Goal: Task Accomplishment & Management: Manage account settings

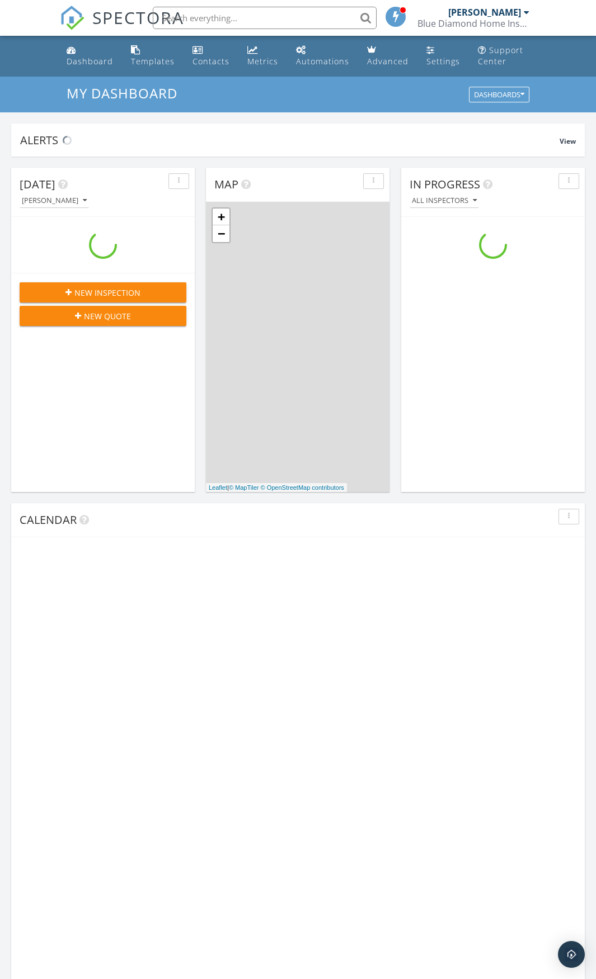
scroll to position [1035, 613]
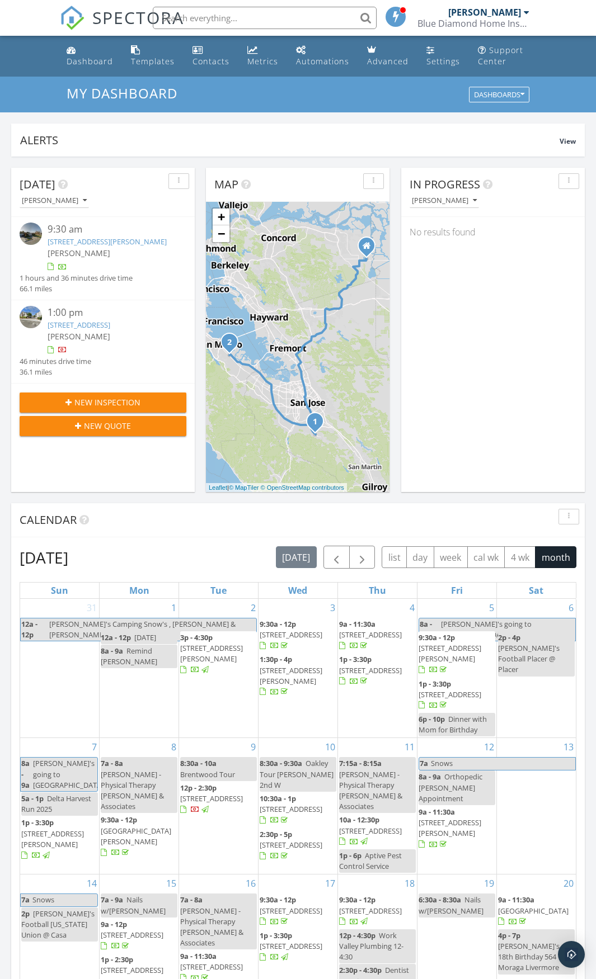
click at [82, 235] on div "9:30 am" at bounding box center [110, 230] width 125 height 14
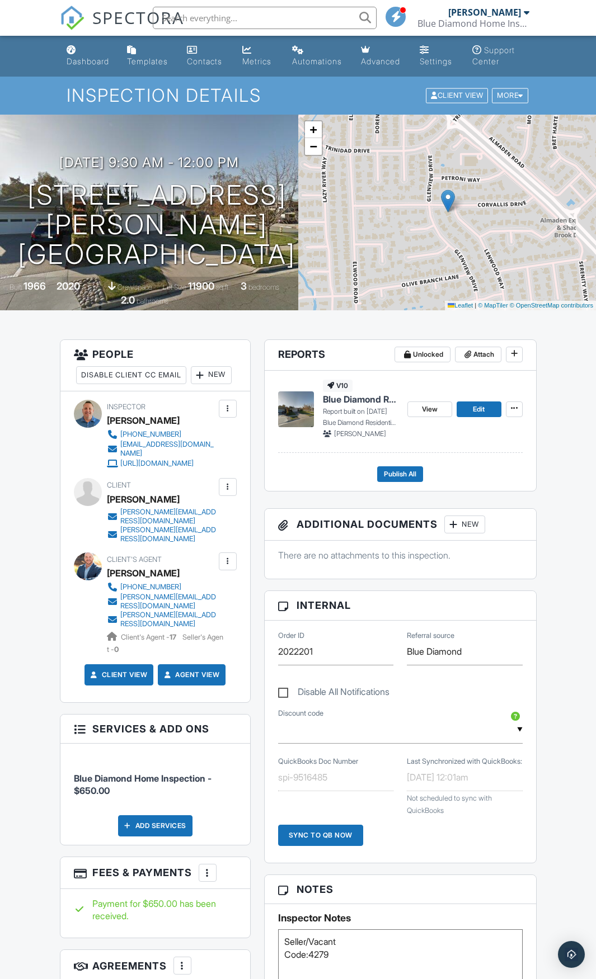
click at [314, 156] on div "+ − Leaflet | © MapTiler © OpenStreetMap contributors" at bounding box center [447, 213] width 298 height 196
click at [316, 152] on span "−" at bounding box center [312, 146] width 7 height 14
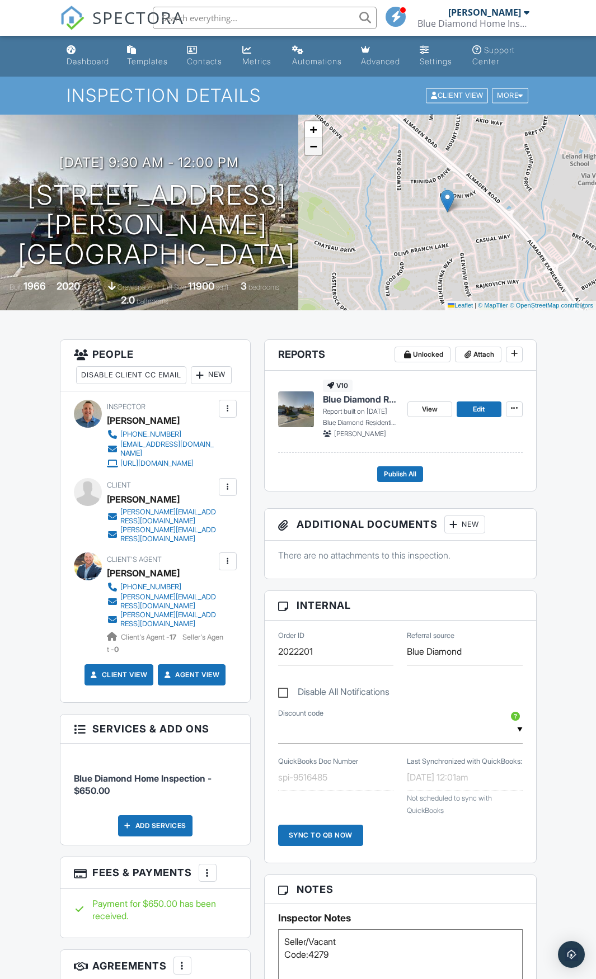
click at [316, 152] on span "−" at bounding box center [312, 146] width 7 height 14
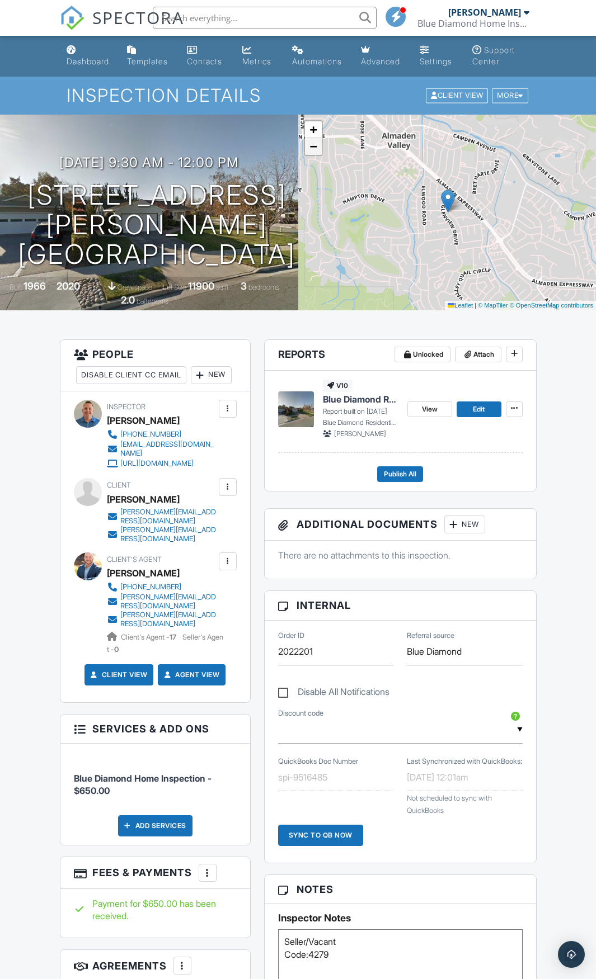
click at [316, 152] on span "−" at bounding box center [312, 146] width 7 height 14
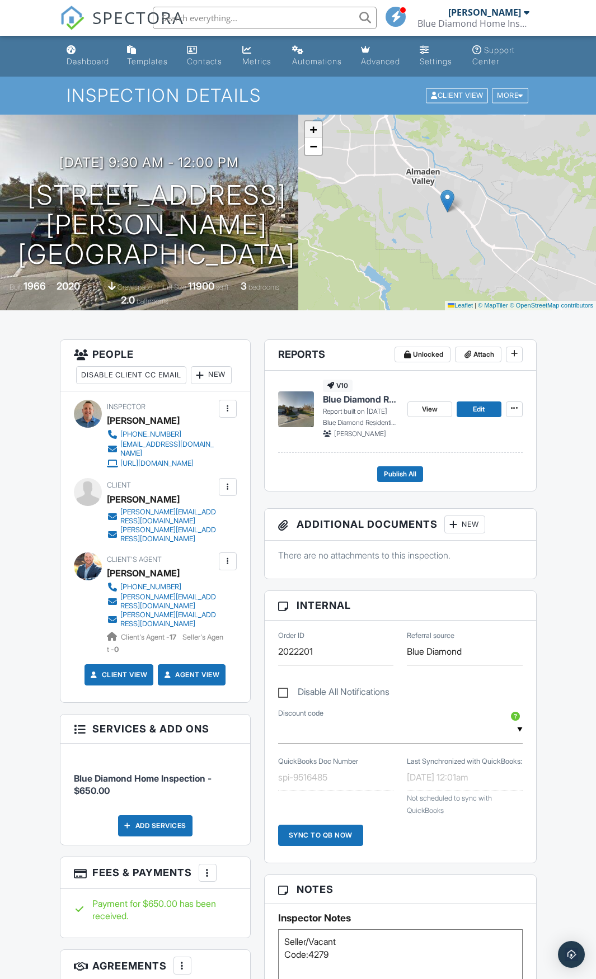
click at [313, 134] on span "+" at bounding box center [312, 129] width 7 height 14
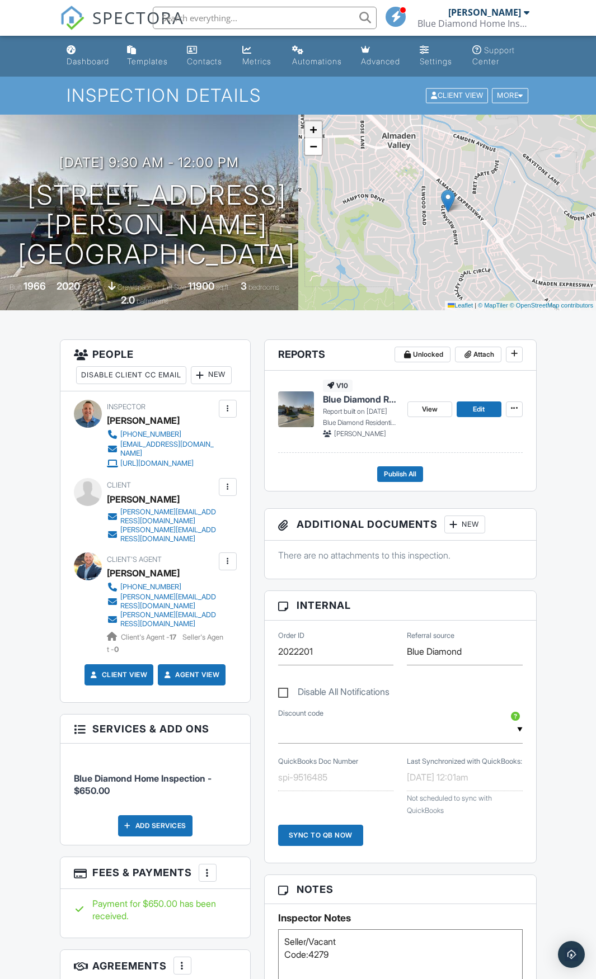
click at [313, 134] on span "+" at bounding box center [312, 129] width 7 height 14
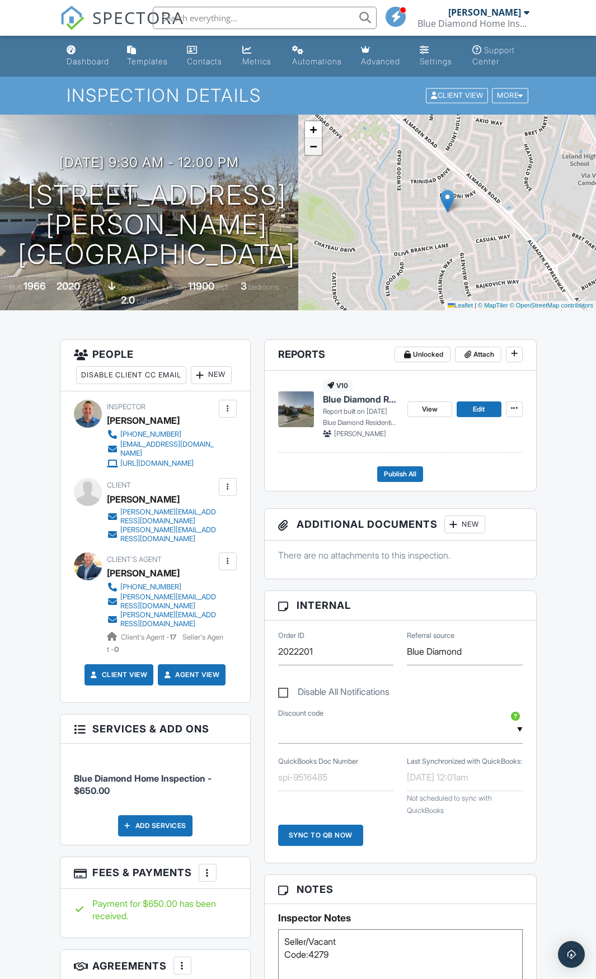
click at [313, 148] on span "−" at bounding box center [312, 146] width 7 height 14
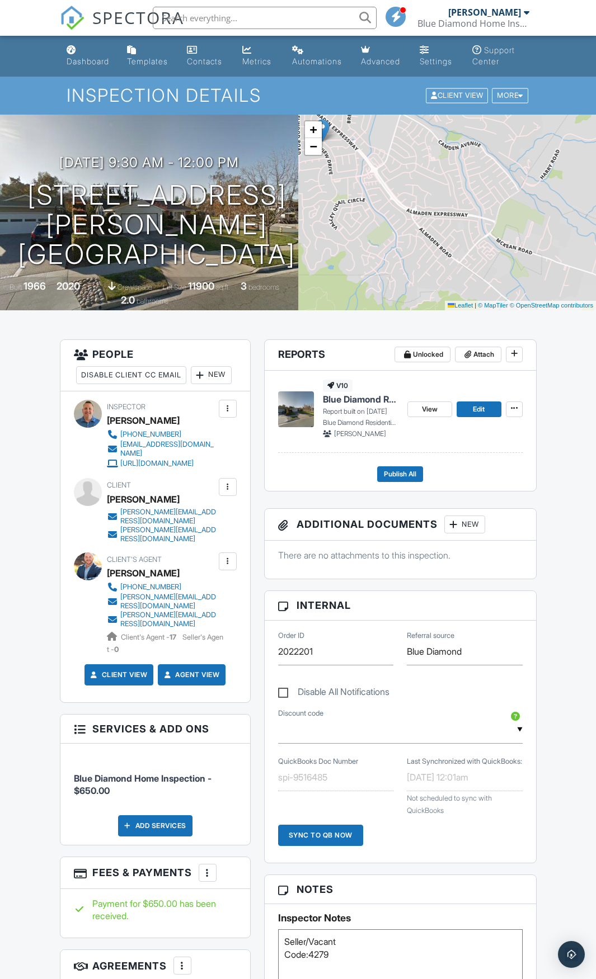
drag, startPoint x: 496, startPoint y: 237, endPoint x: 393, endPoint y: 177, distance: 119.0
click at [393, 177] on div "+ − Leaflet | © MapTiler © OpenStreetMap contributors" at bounding box center [447, 213] width 298 height 196
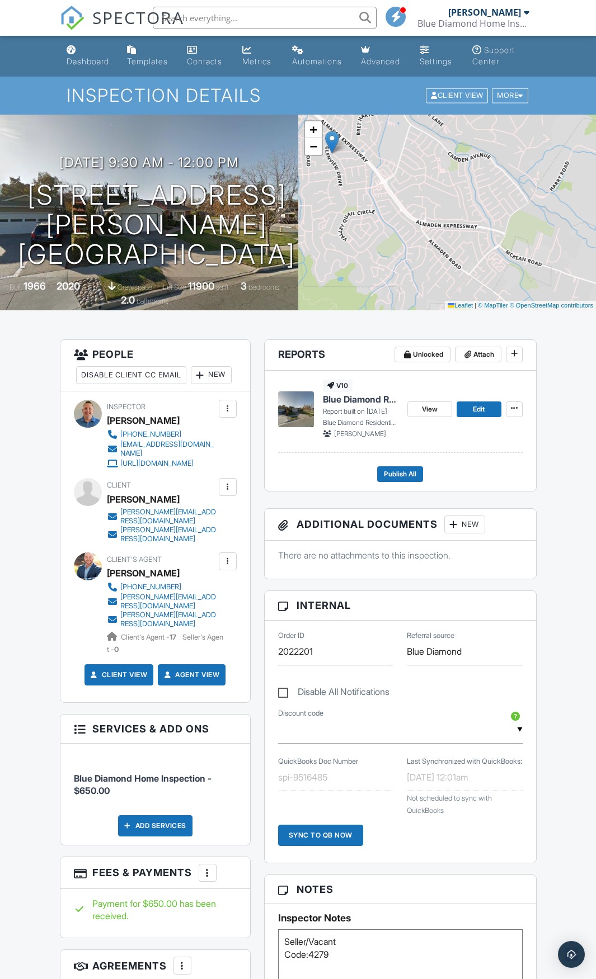
drag, startPoint x: 487, startPoint y: 272, endPoint x: 498, endPoint y: 280, distance: 14.4
click at [498, 280] on div "+ − Leaflet | © MapTiler © OpenStreetMap contributors" at bounding box center [447, 213] width 298 height 196
click at [466, 219] on div "+ − Leaflet | © MapTiler © OpenStreetMap contributors" at bounding box center [447, 213] width 298 height 196
click at [316, 154] on link "−" at bounding box center [313, 146] width 17 height 17
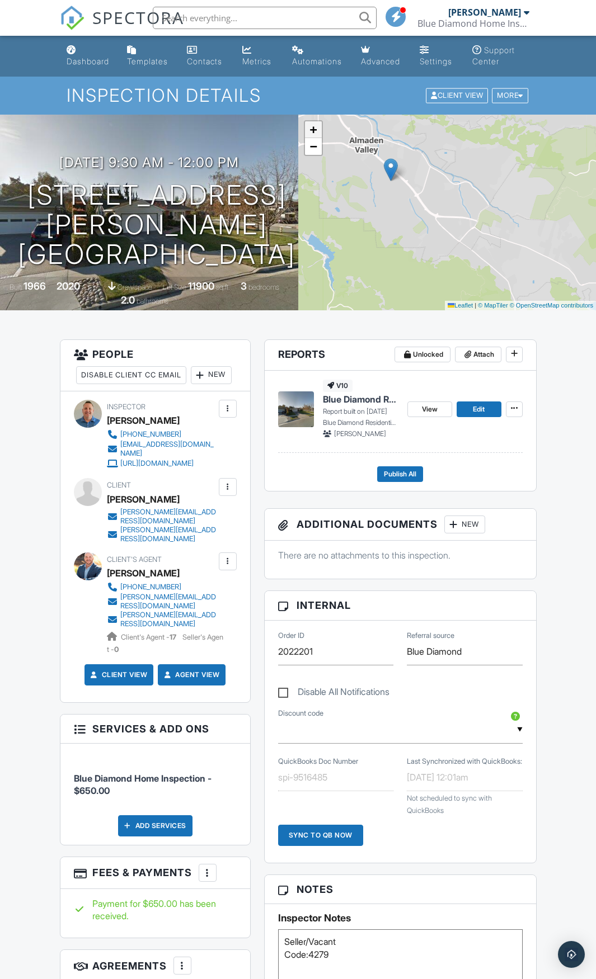
click at [314, 131] on span "+" at bounding box center [312, 129] width 7 height 14
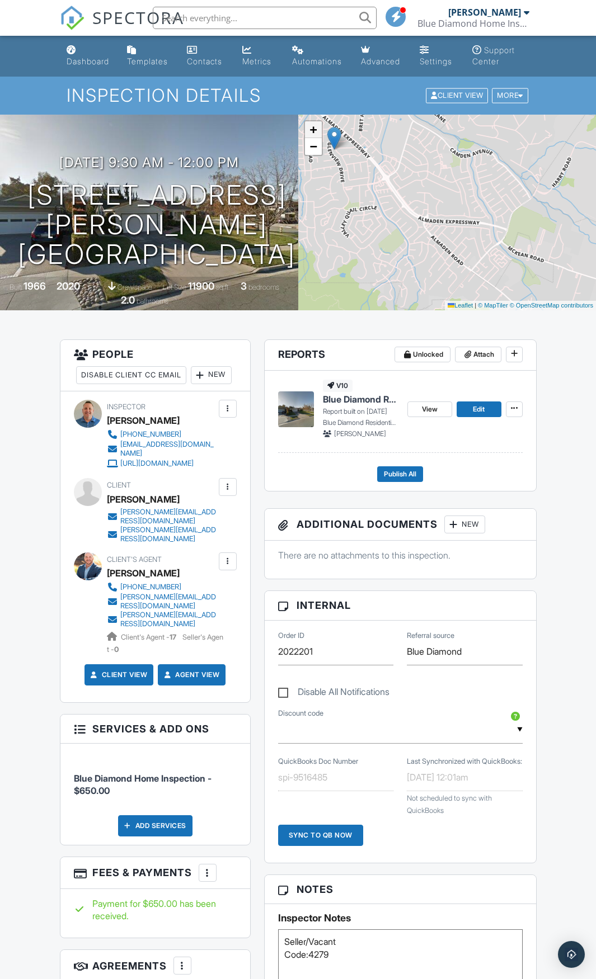
click at [314, 131] on span "+" at bounding box center [312, 129] width 7 height 14
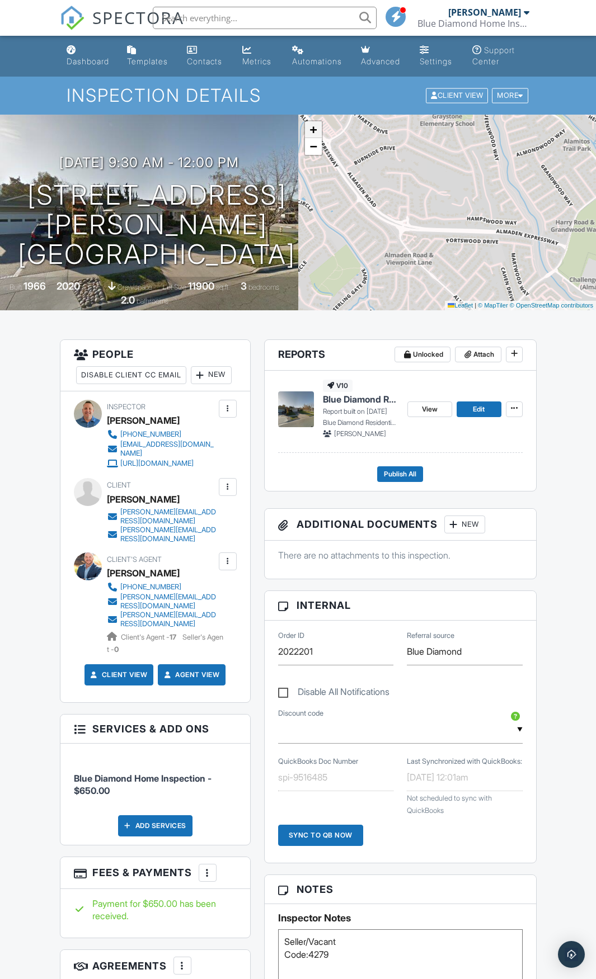
click at [314, 131] on span "+" at bounding box center [312, 129] width 7 height 14
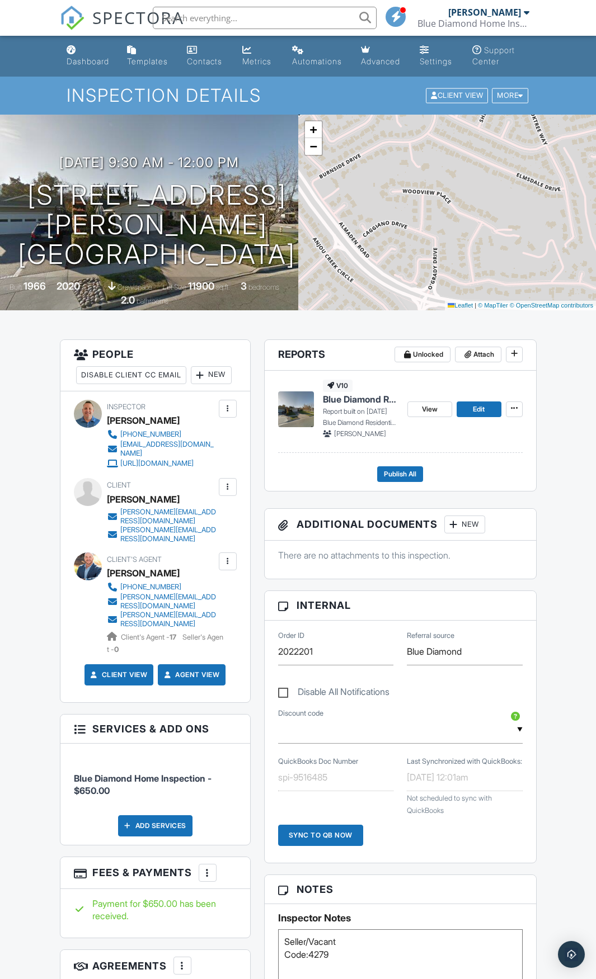
drag, startPoint x: 461, startPoint y: 200, endPoint x: 616, endPoint y: 270, distance: 170.0
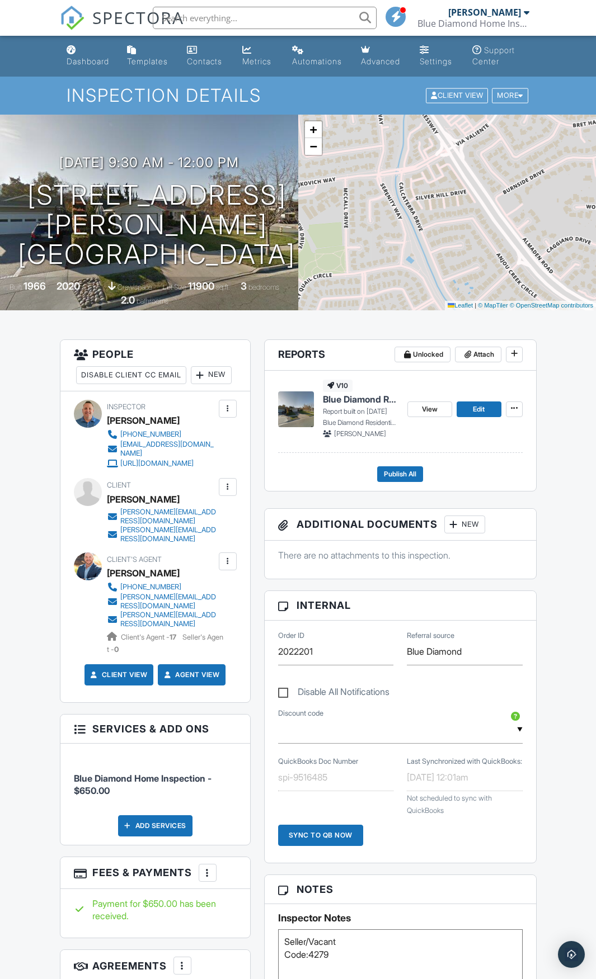
drag, startPoint x: 414, startPoint y: 219, endPoint x: 512, endPoint y: 287, distance: 119.8
click at [513, 295] on div "+ − Leaflet | © MapTiler © OpenStreetMap contributors" at bounding box center [447, 213] width 298 height 196
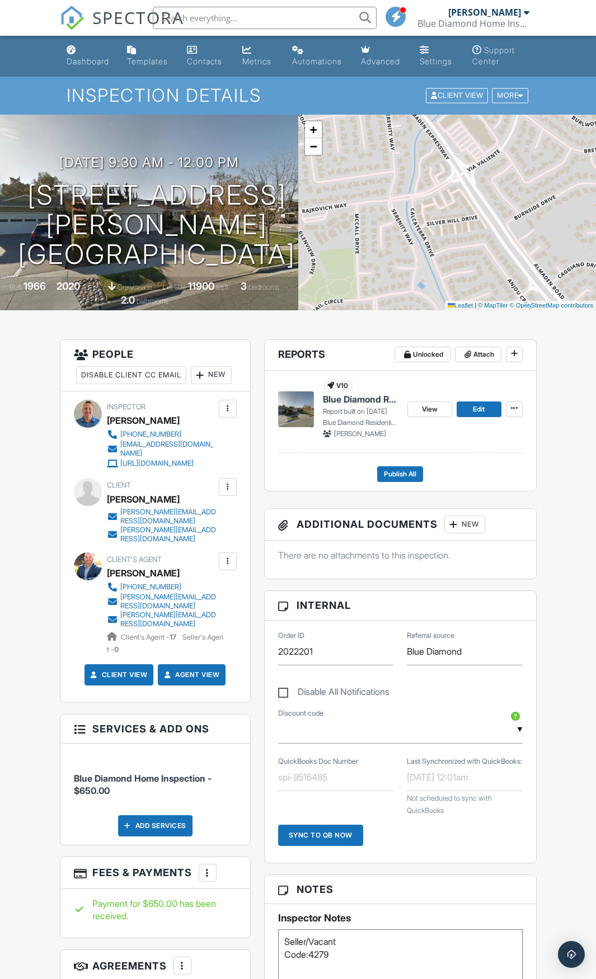
drag, startPoint x: 513, startPoint y: 285, endPoint x: 522, endPoint y: 315, distance: 31.5
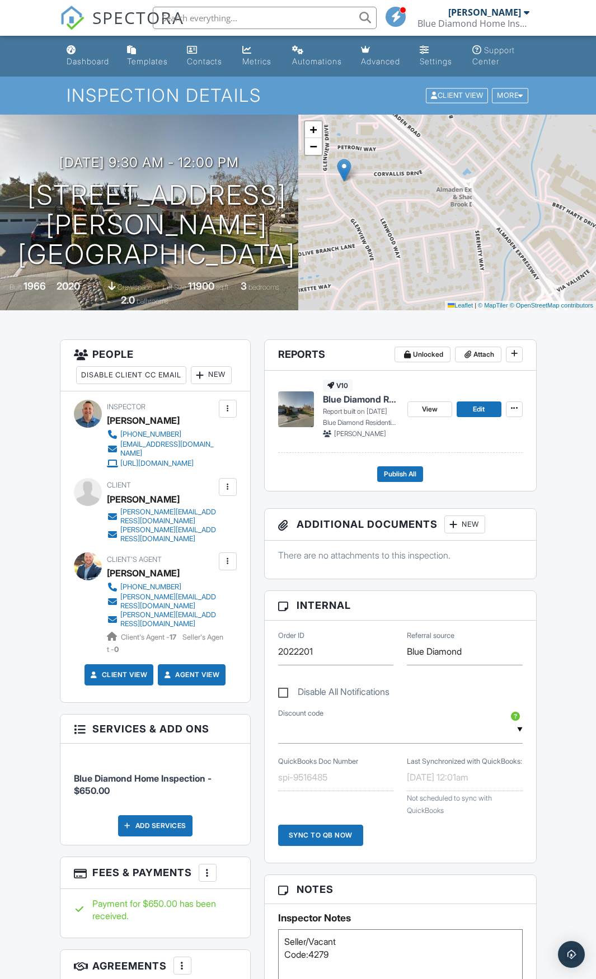
drag, startPoint x: 370, startPoint y: 166, endPoint x: 443, endPoint y: 260, distance: 119.3
click at [443, 260] on div "+ − Leaflet | © MapTiler © OpenStreetMap contributors" at bounding box center [447, 213] width 298 height 196
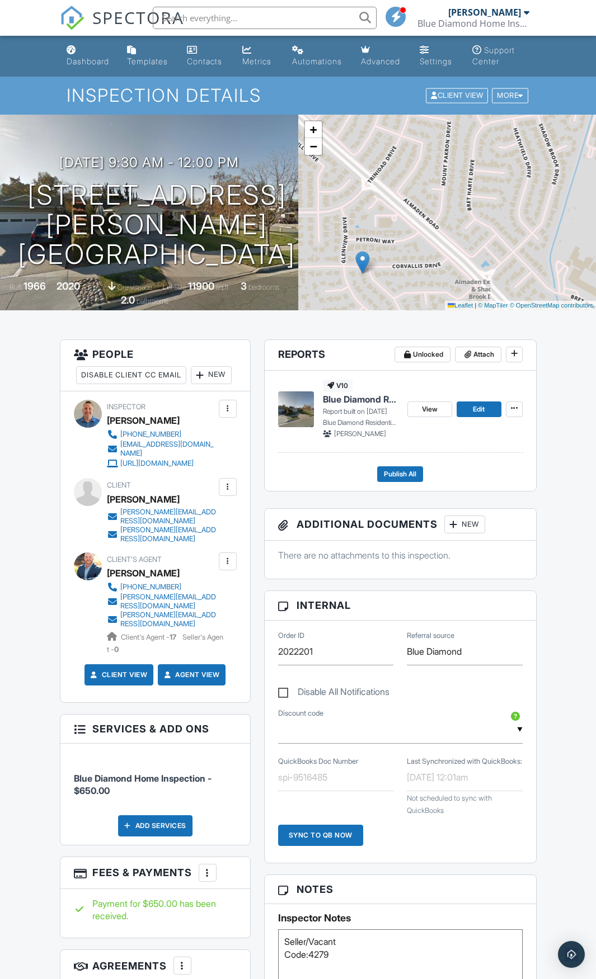
drag, startPoint x: 506, startPoint y: 200, endPoint x: 510, endPoint y: 246, distance: 46.1
click at [515, 252] on div "+ − Leaflet | © MapTiler © OpenStreetMap contributors" at bounding box center [447, 213] width 298 height 196
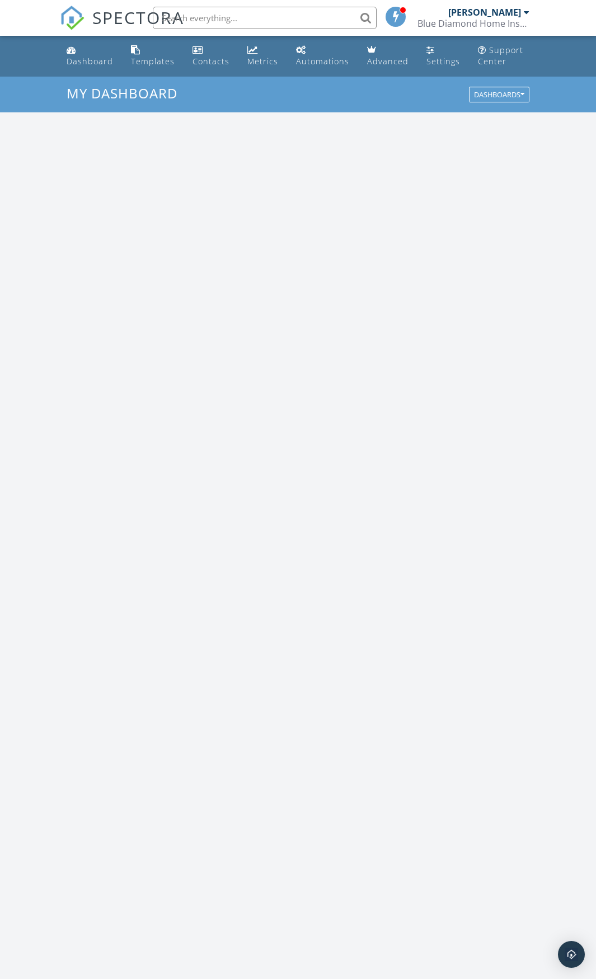
scroll to position [1035, 613]
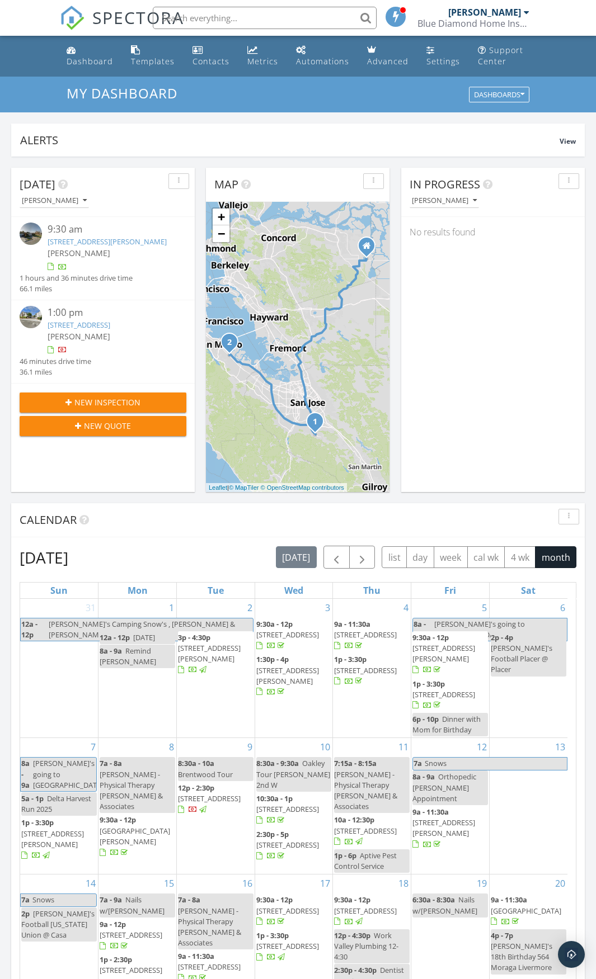
click at [89, 243] on link "[STREET_ADDRESS][PERSON_NAME]" at bounding box center [107, 242] width 119 height 10
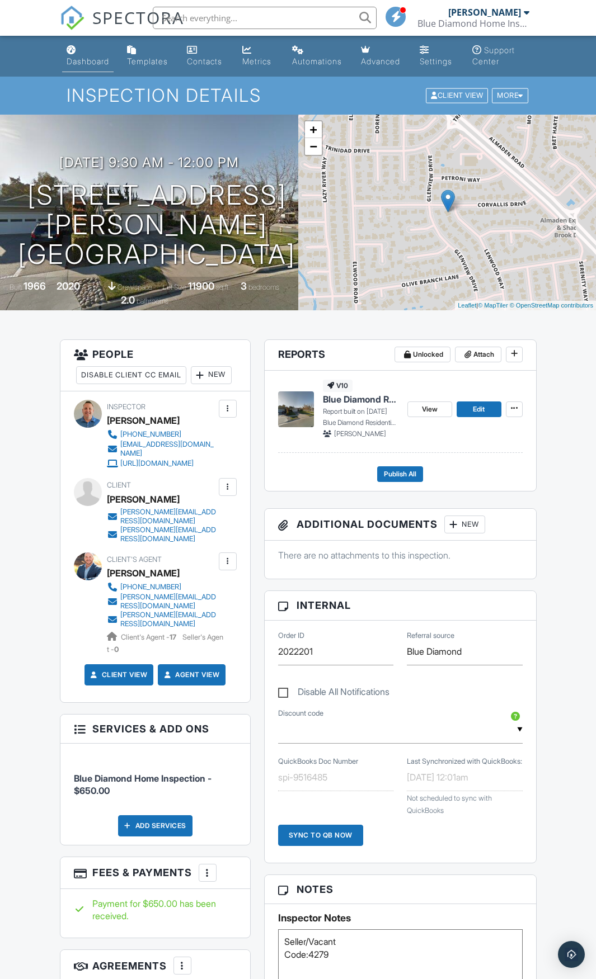
click at [87, 57] on div "Dashboard" at bounding box center [88, 61] width 43 height 10
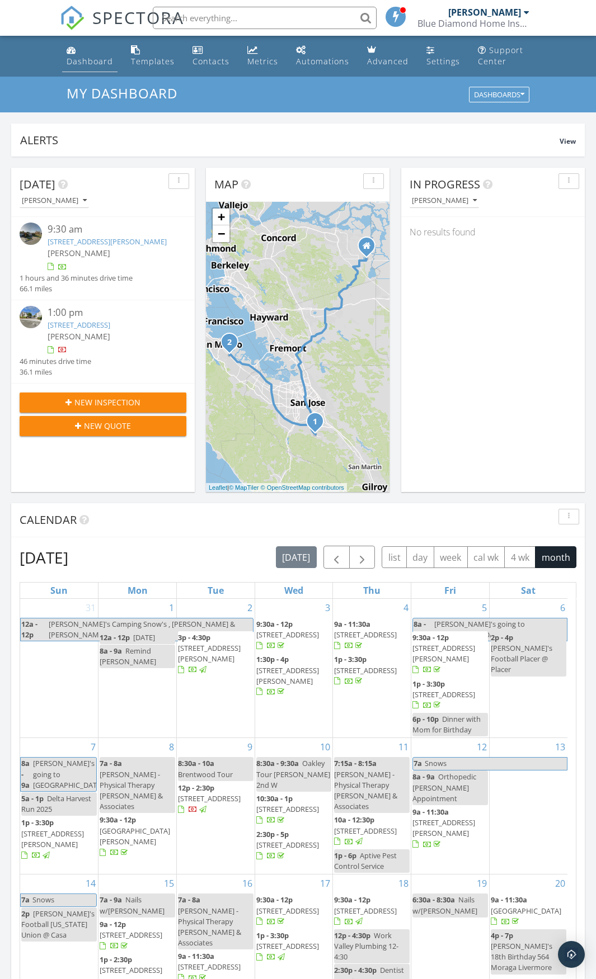
click at [81, 58] on div "Dashboard" at bounding box center [90, 61] width 46 height 11
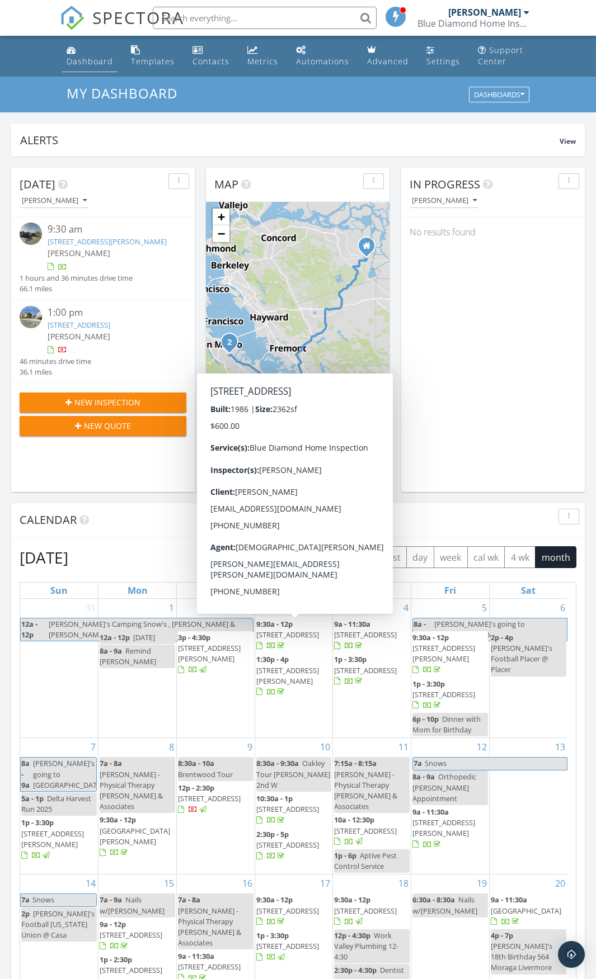
click at [67, 59] on div "Dashboard" at bounding box center [90, 61] width 46 height 11
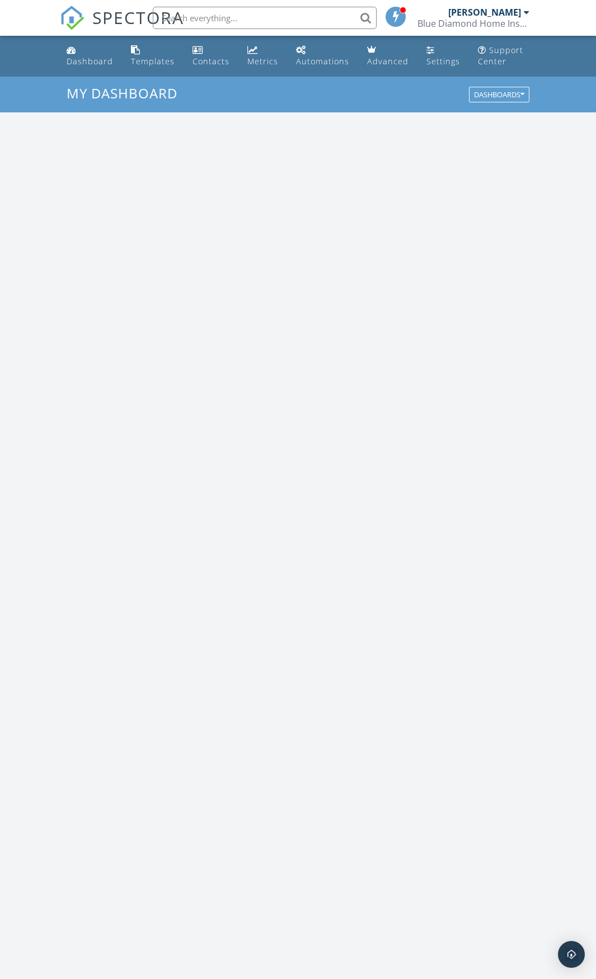
scroll to position [1035, 613]
